Goal: Task Accomplishment & Management: Manage account settings

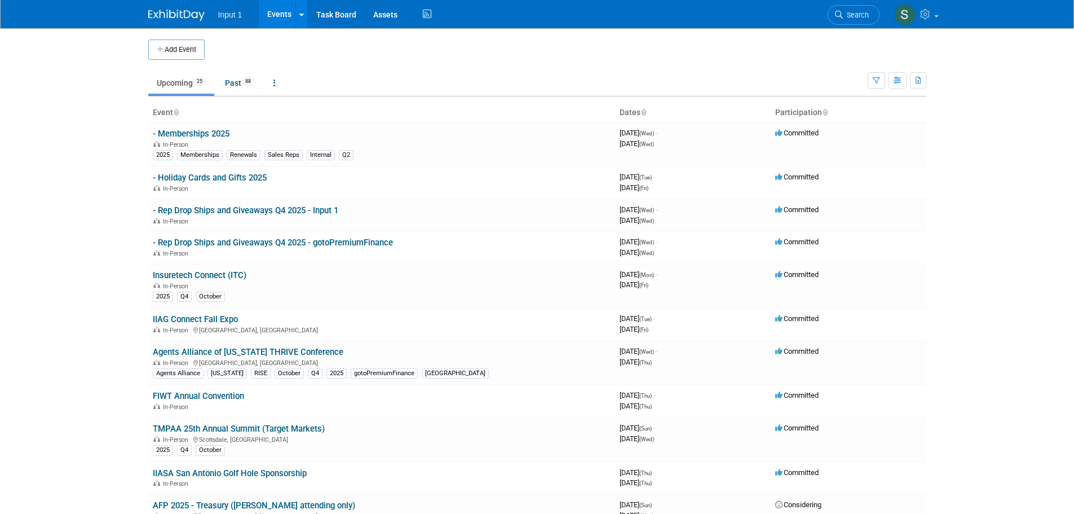
drag, startPoint x: 329, startPoint y: 70, endPoint x: 340, endPoint y: 60, distance: 14.8
click at [330, 67] on td "Upcoming 25 Past 88 All Events 113 Past and Upcoming Grouped Annually Events gr…" at bounding box center [508, 78] width 720 height 37
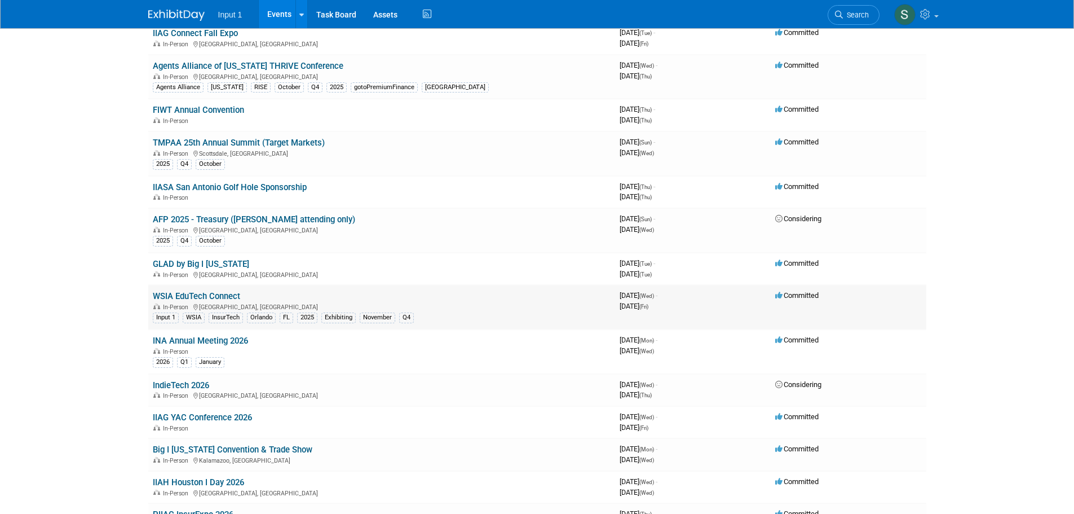
scroll to position [226, 0]
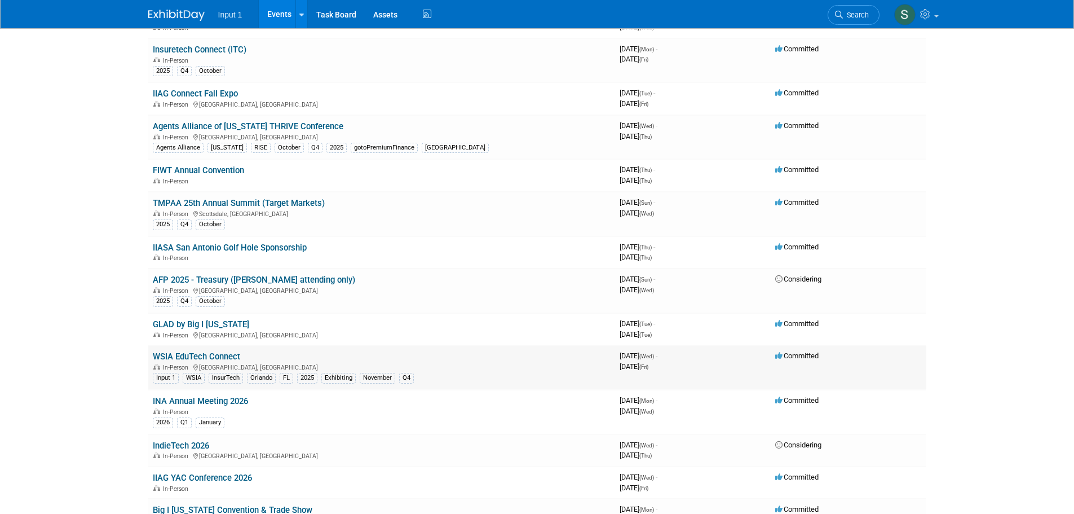
click at [171, 357] on link "WSIA EduTech Connect" at bounding box center [196, 356] width 87 height 10
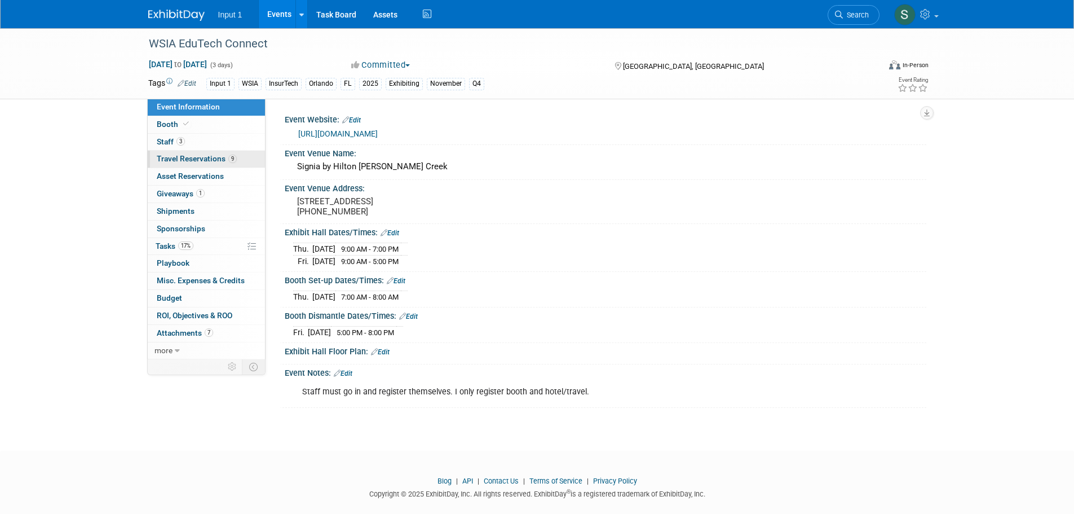
click at [173, 161] on span "Travel Reservations 9" at bounding box center [197, 158] width 80 height 9
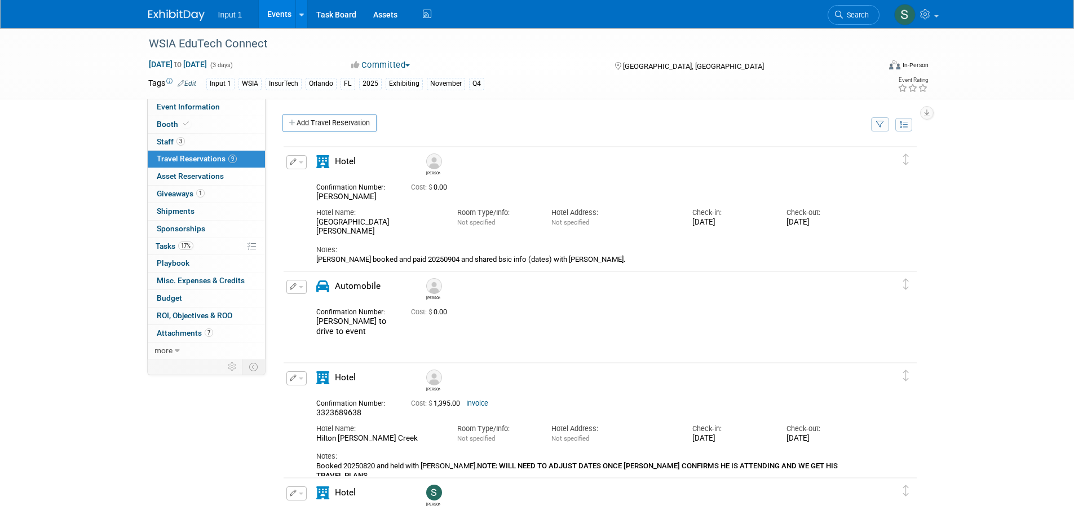
click at [878, 123] on icon "button" at bounding box center [880, 124] width 8 height 7
click at [803, 159] on select "-- Select Traveler -- All reservation with no one tagged Chad Williams Chris Fa…" at bounding box center [810, 159] width 140 height 16
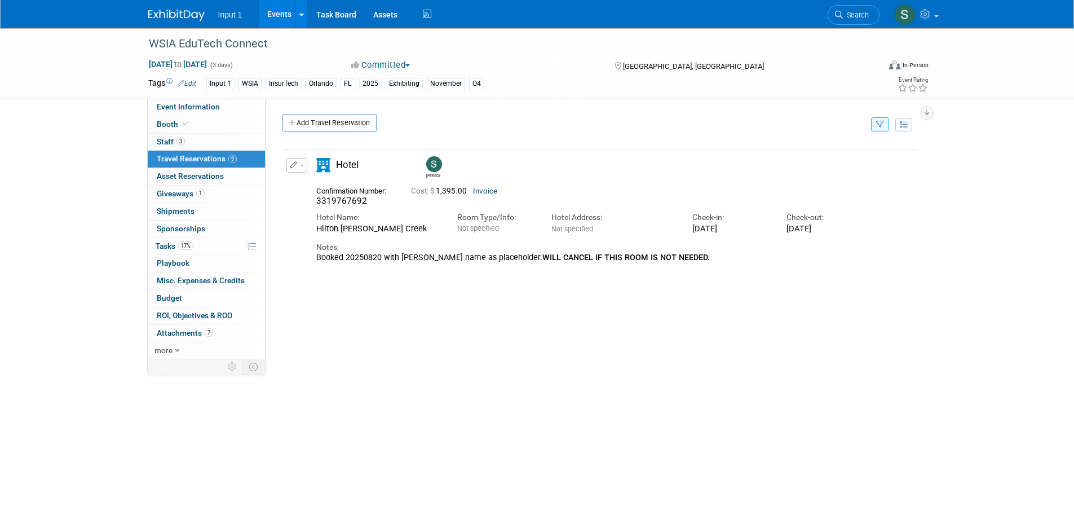
click at [893, 390] on div "Delete Reservation Susan" at bounding box center [601, 314] width 636 height 338
click at [880, 130] on button "button" at bounding box center [880, 124] width 18 height 14
click at [815, 162] on select "-- Select Traveler -- All reservation with no one tagged Chad Williams Chris Fa…" at bounding box center [810, 159] width 140 height 16
